Goal: Information Seeking & Learning: Learn about a topic

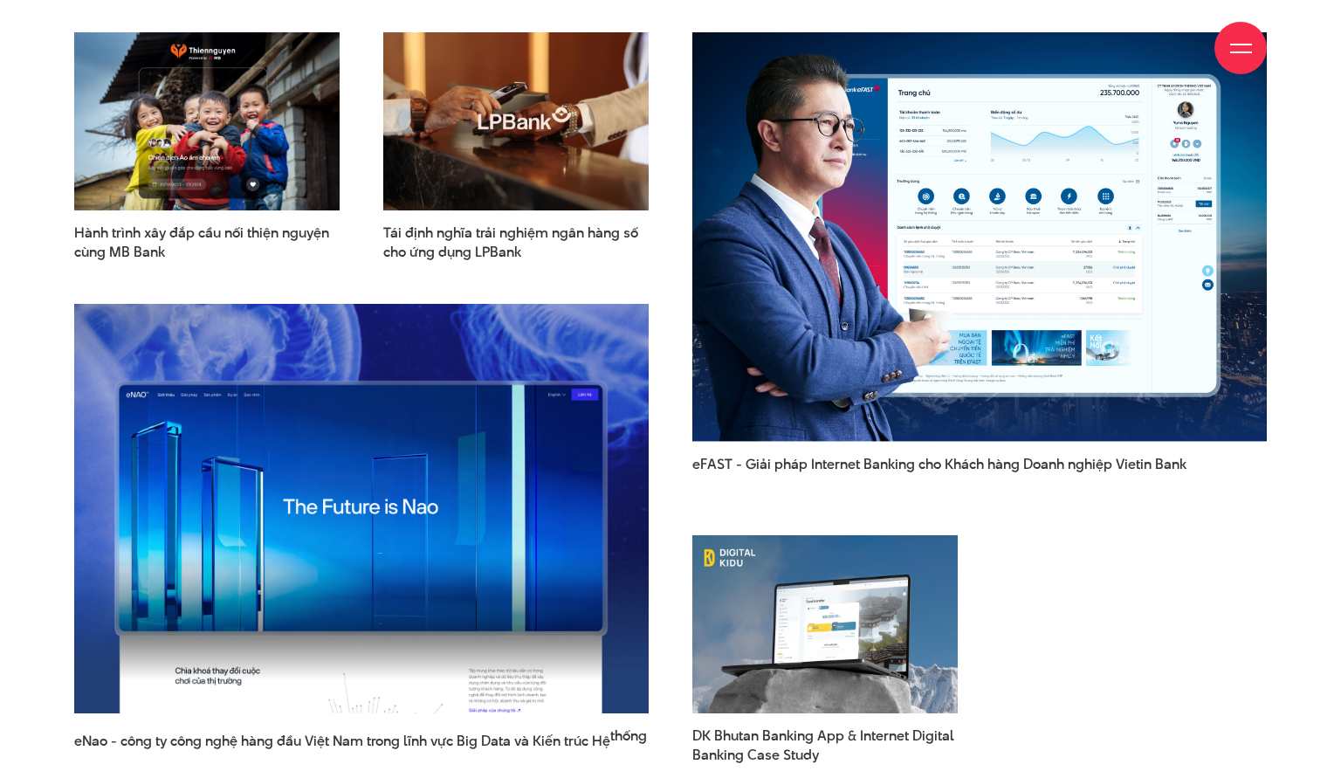
scroll to position [2353, 0]
click at [793, 455] on span "eFAST - Giải pháp Internet Banking cho Khách hàng Doanh nghiệp Vietin Bank" at bounding box center [979, 473] width 574 height 37
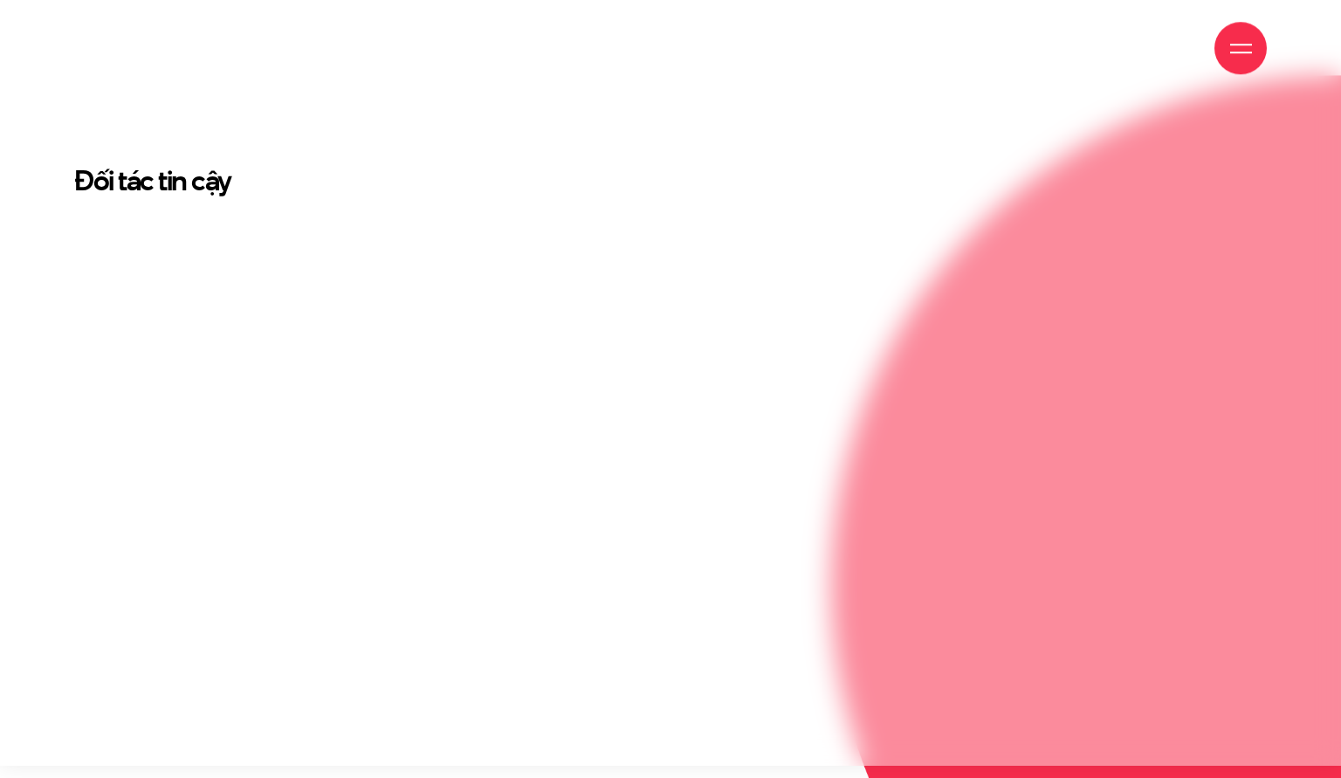
scroll to position [3655, 0]
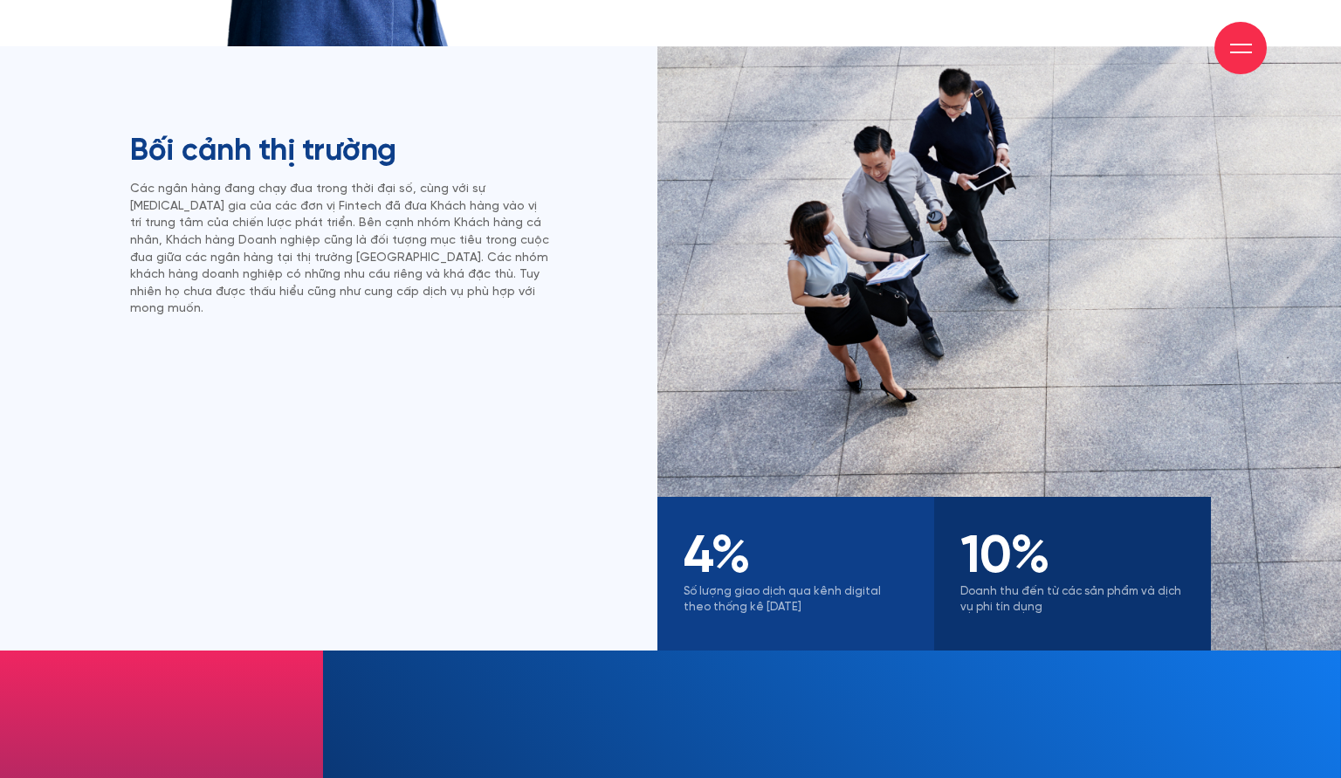
scroll to position [1156, 0]
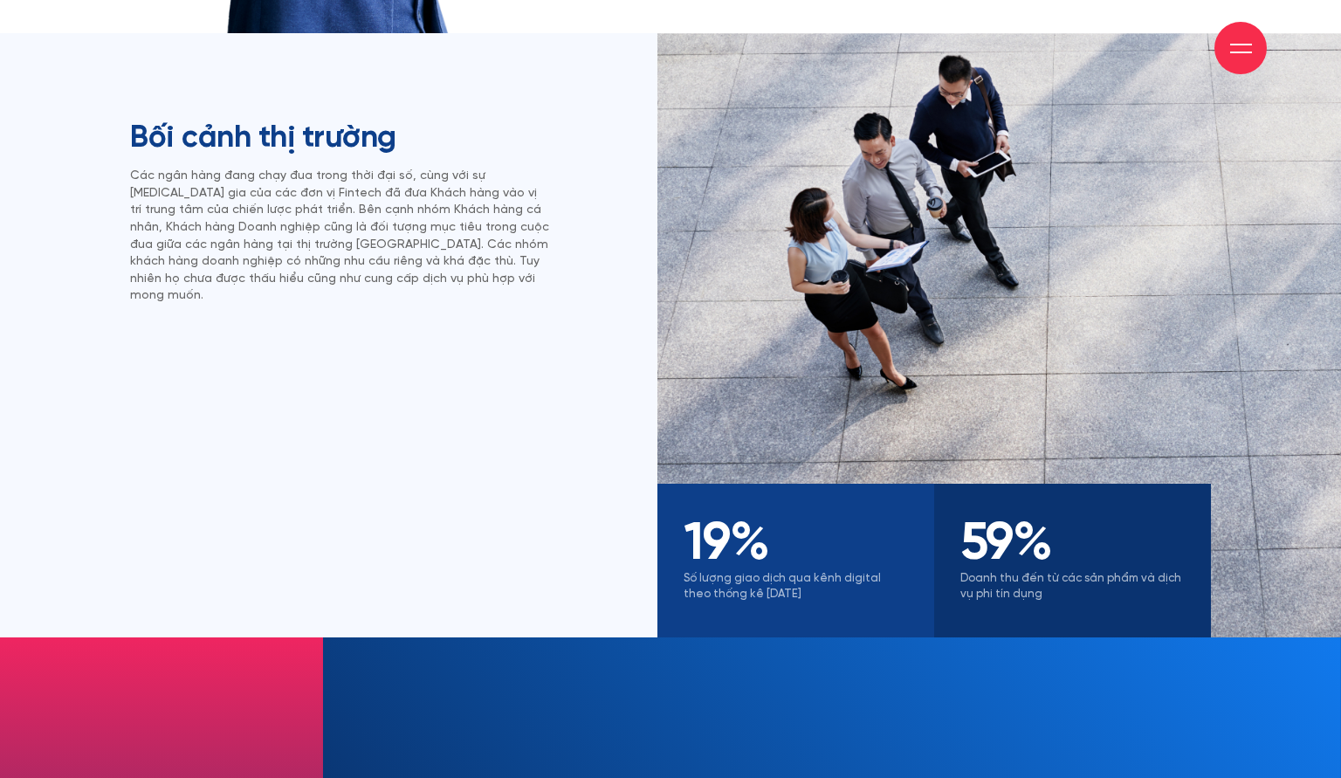
drag, startPoint x: 757, startPoint y: 544, endPoint x: 733, endPoint y: 373, distance: 172.7
click at [733, 373] on div "19 % Số lượng giao dịch qua kênh digital theo thống kê [DATE] 59 % Doanh thu đế…" at bounding box center [933, 335] width 553 height 604
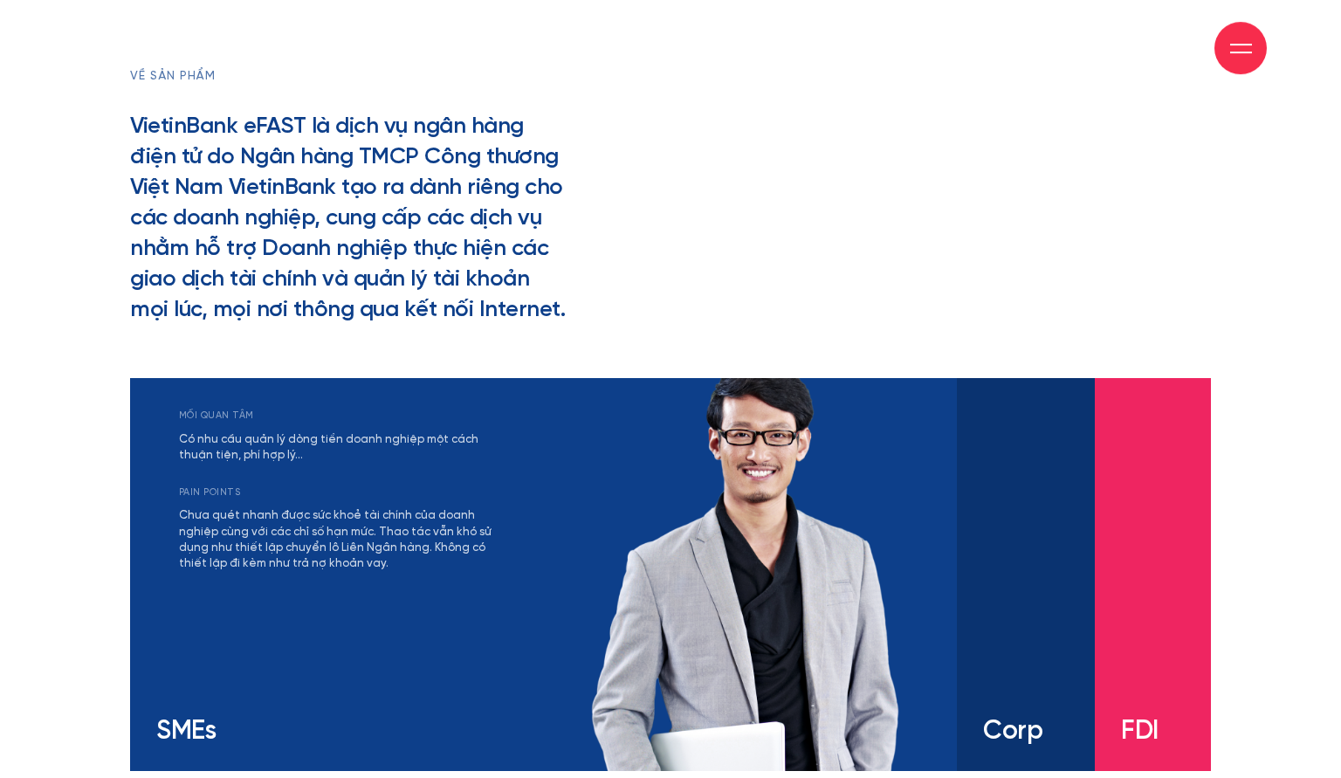
scroll to position [2701, 0]
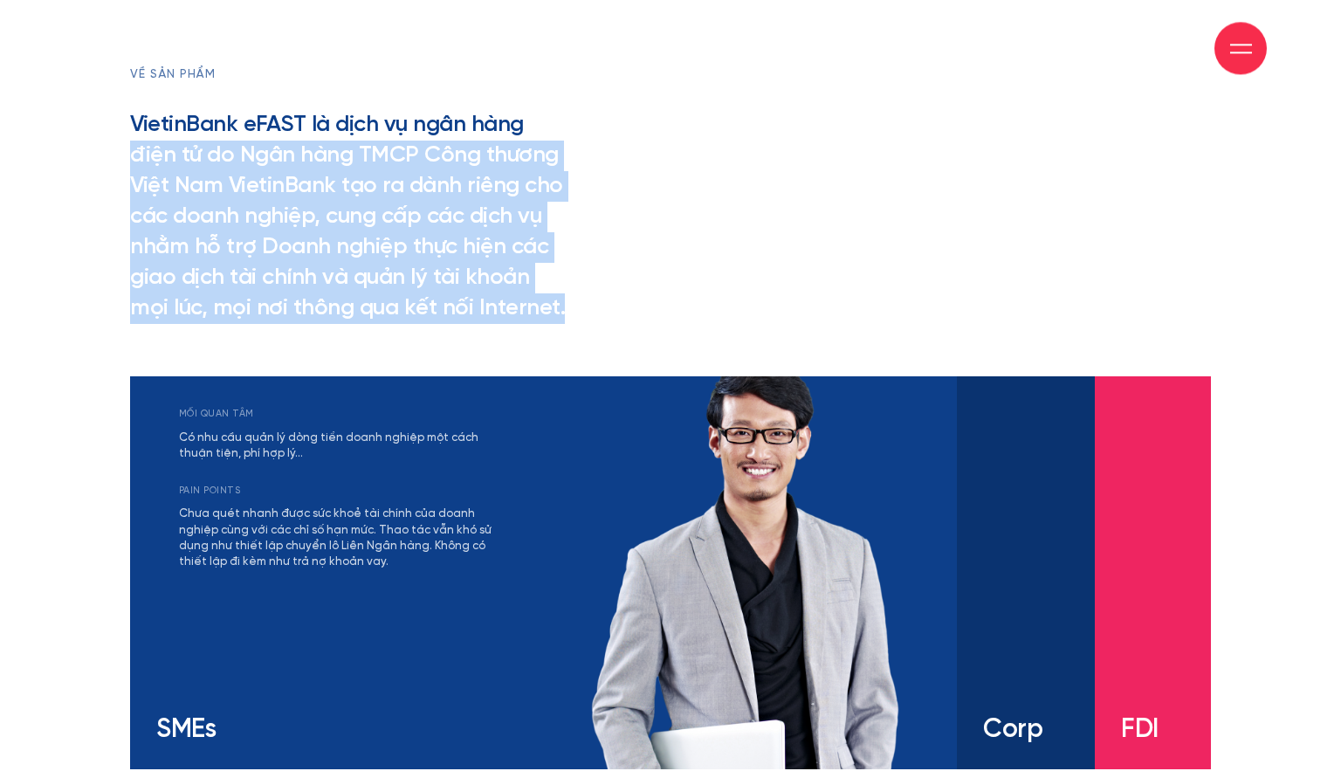
drag, startPoint x: 569, startPoint y: 305, endPoint x: 529, endPoint y: 117, distance: 191.9
click at [529, 117] on div "về sản phẩm VietinBank eFAST là dịch vụ ngân hàng điện tử do Ngân hàng TMCP Côn…" at bounding box center [347, 220] width 461 height 312
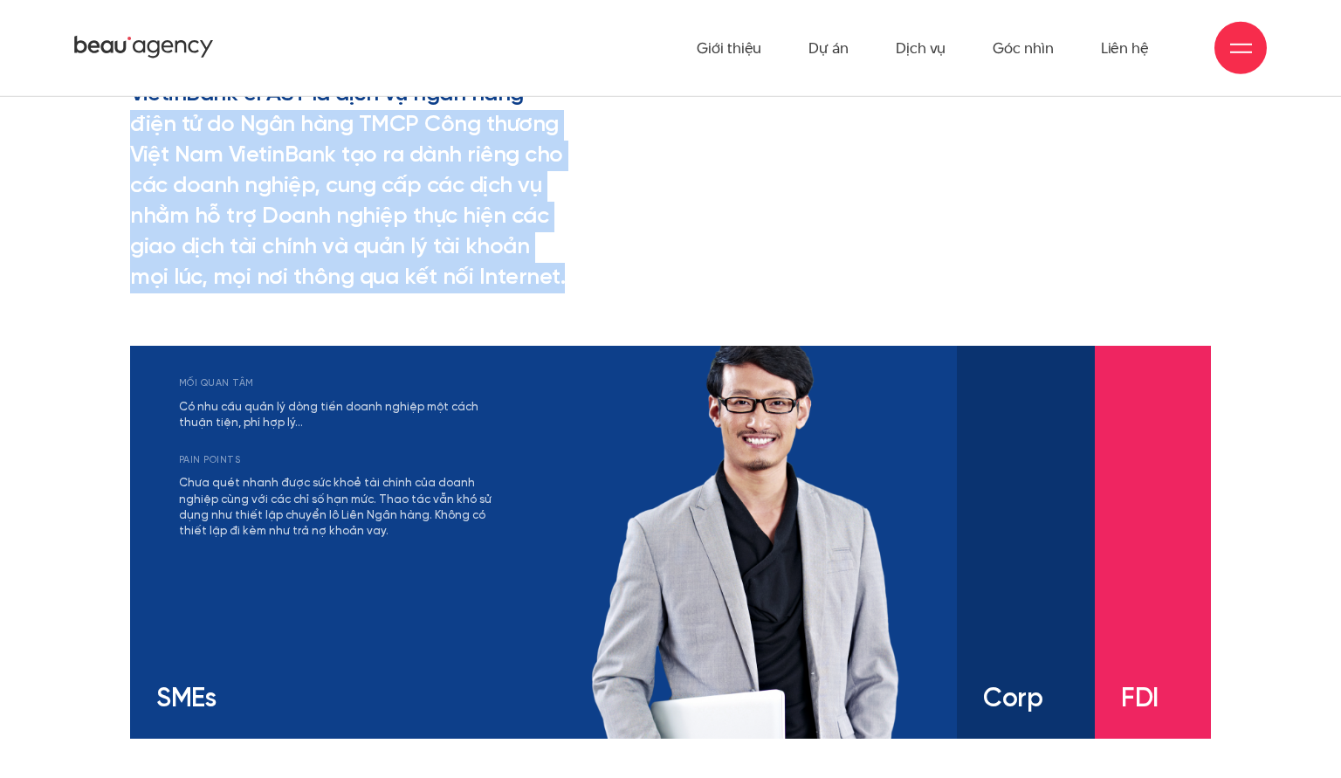
click at [339, 230] on h2 "VietinBank eFAST là dịch vụ ngân hàng điện tử do Ngân hàng TMCP Công thương Việ…" at bounding box center [347, 186] width 435 height 215
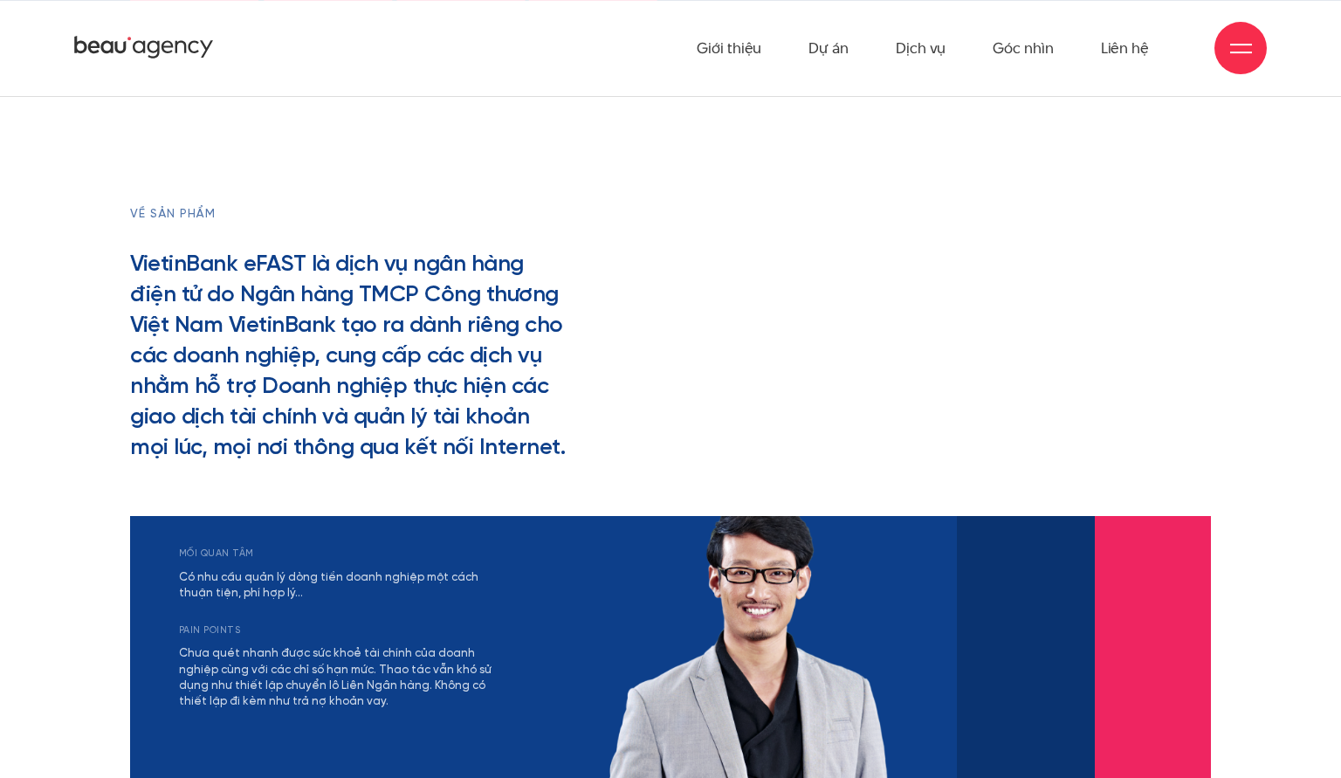
scroll to position [2556, 0]
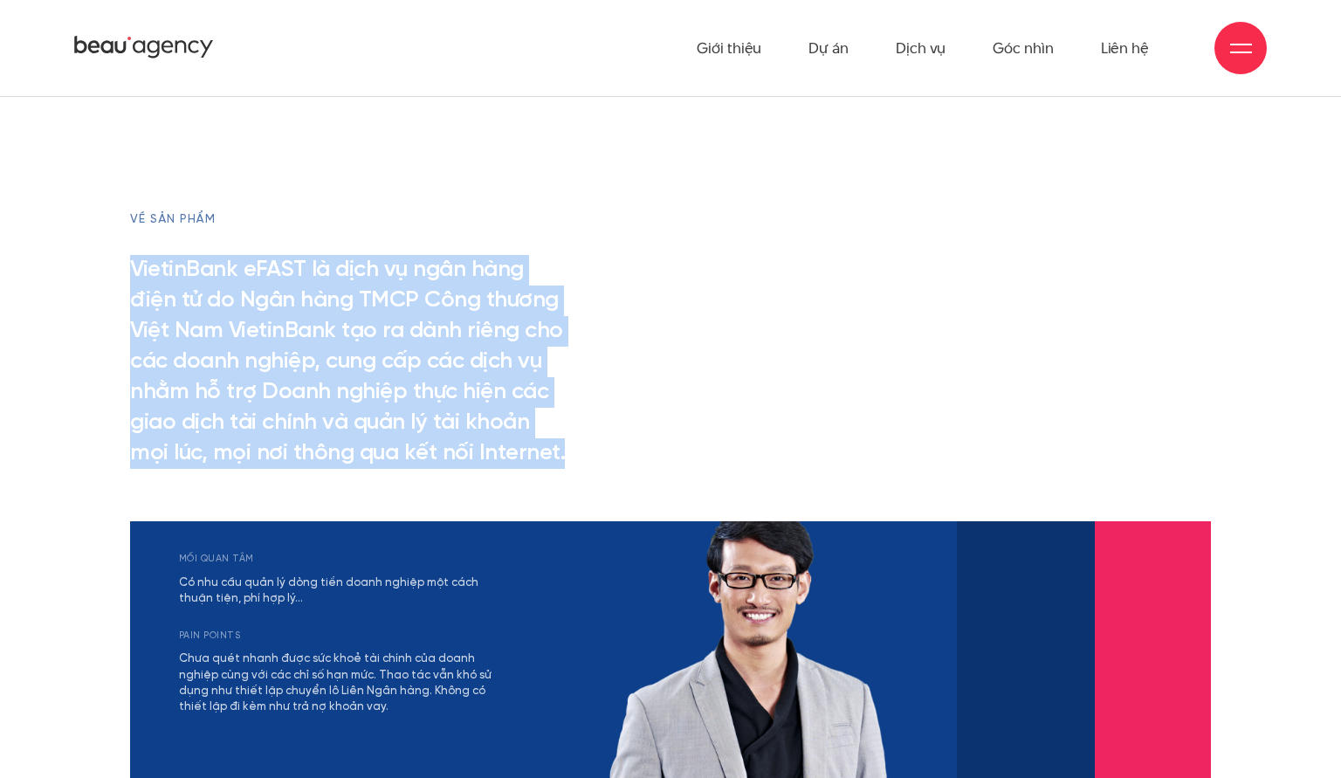
drag, startPoint x: 90, startPoint y: 272, endPoint x: 660, endPoint y: 457, distance: 599.2
click at [660, 457] on section "về sản phẩm VietinBank eFAST là dịch vụ ngân hàng điện tử do Ngân hàng TMCP Côn…" at bounding box center [670, 561] width 1341 height 985
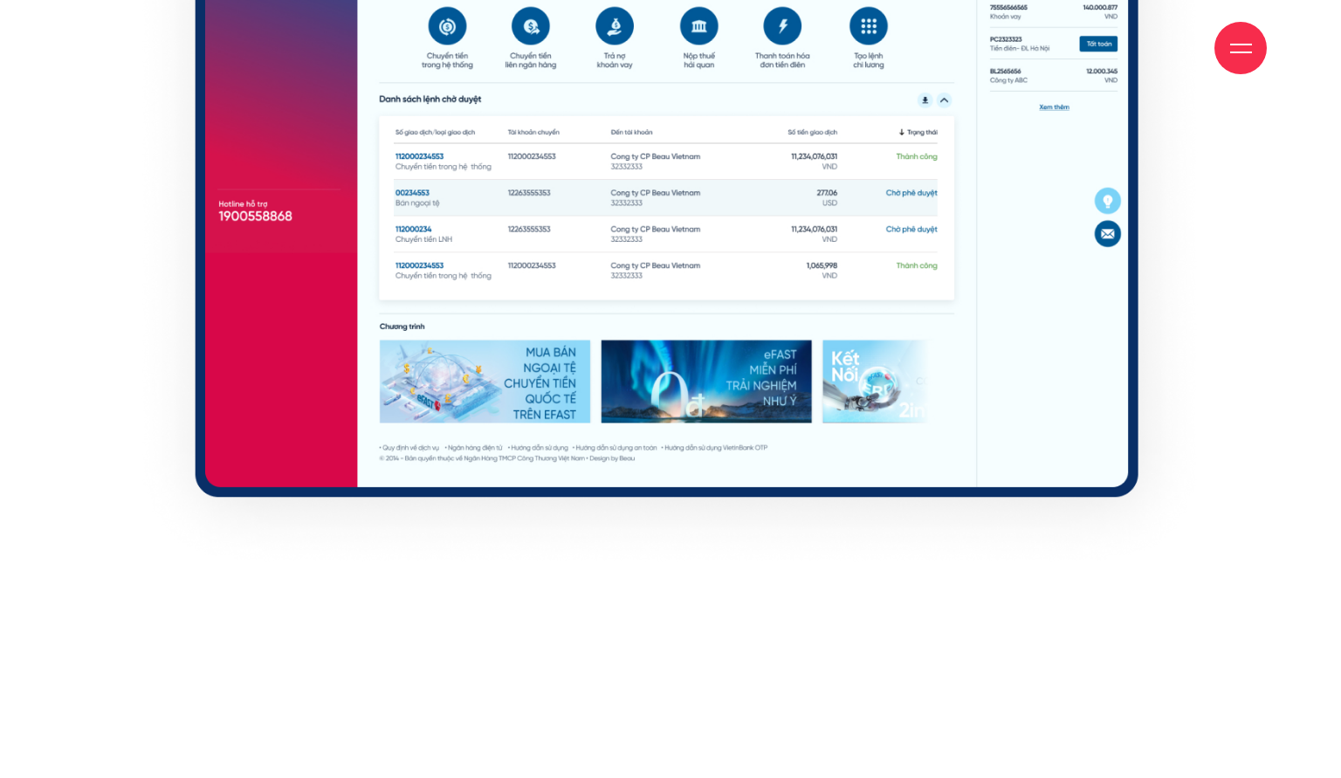
scroll to position [10158, 0]
